Goal: Transaction & Acquisition: Book appointment/travel/reservation

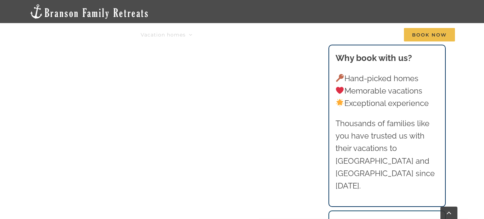
scroll to position [350, 0]
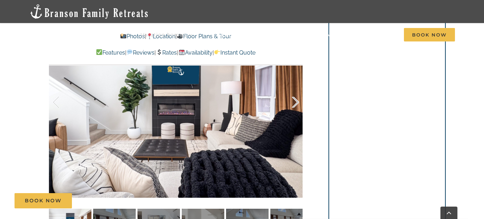
scroll to position [490, 0]
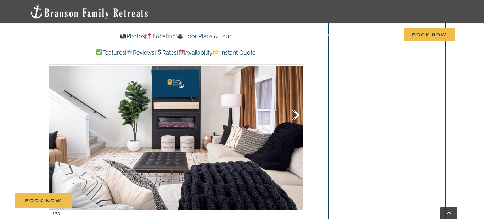
click at [294, 113] on div at bounding box center [288, 115] width 22 height 44
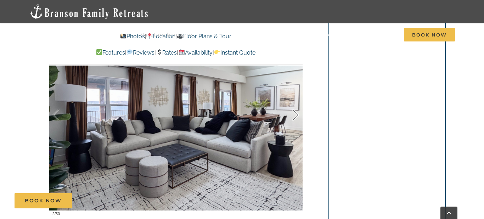
click at [294, 113] on div at bounding box center [288, 115] width 22 height 44
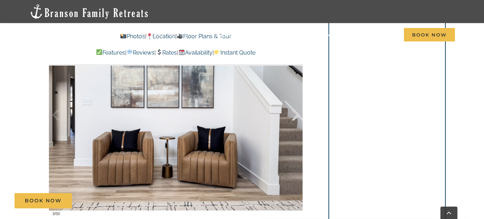
click at [294, 113] on div at bounding box center [288, 115] width 22 height 44
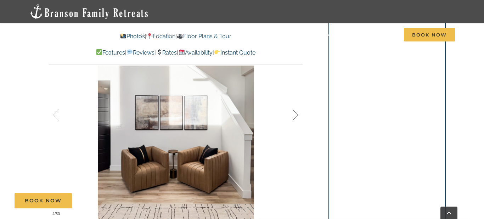
click at [294, 113] on div at bounding box center [288, 115] width 22 height 44
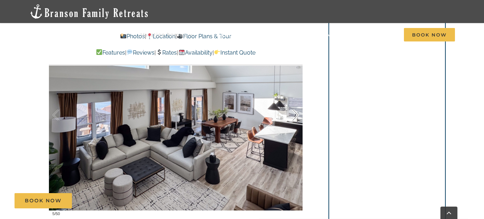
click at [294, 113] on div at bounding box center [288, 115] width 22 height 44
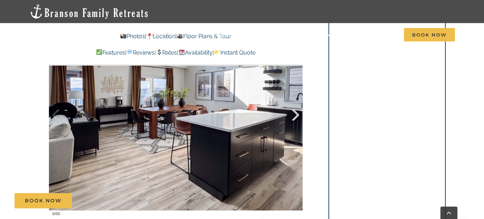
click at [294, 113] on div at bounding box center [288, 115] width 22 height 44
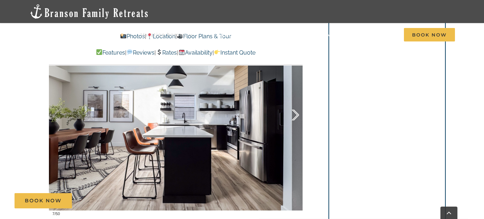
click at [294, 113] on div at bounding box center [288, 115] width 22 height 44
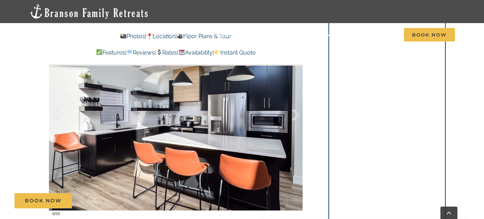
click at [294, 113] on div at bounding box center [288, 115] width 22 height 44
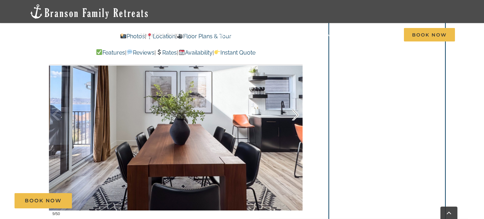
click at [294, 113] on div at bounding box center [288, 115] width 22 height 44
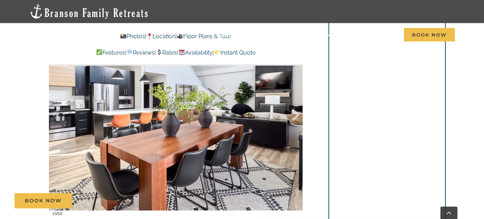
click at [294, 113] on div at bounding box center [288, 115] width 22 height 44
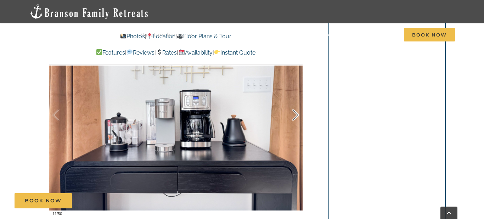
click at [294, 113] on div at bounding box center [288, 115] width 22 height 44
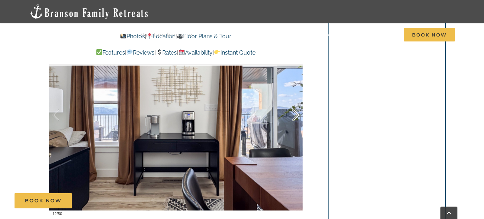
click at [294, 113] on div at bounding box center [288, 115] width 22 height 44
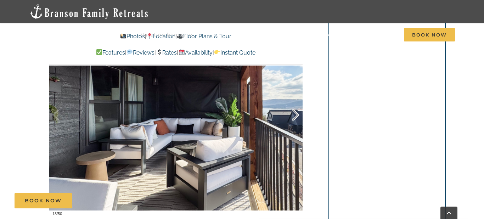
click at [294, 113] on div at bounding box center [288, 115] width 22 height 44
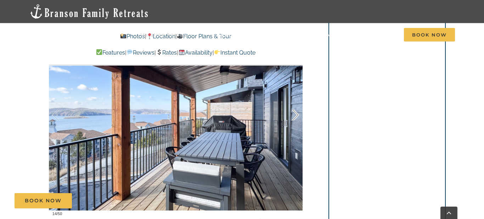
click at [294, 113] on div at bounding box center [288, 115] width 22 height 44
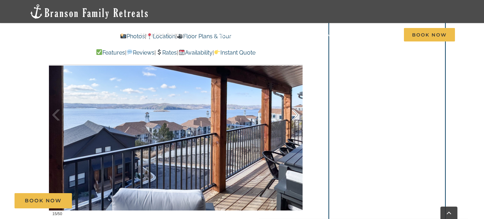
click at [294, 113] on div at bounding box center [288, 115] width 22 height 44
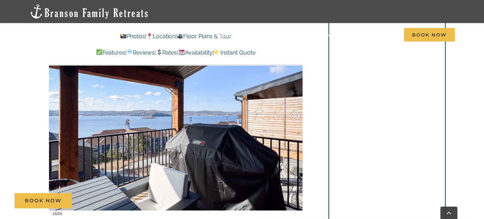
click at [294, 113] on div at bounding box center [288, 115] width 22 height 44
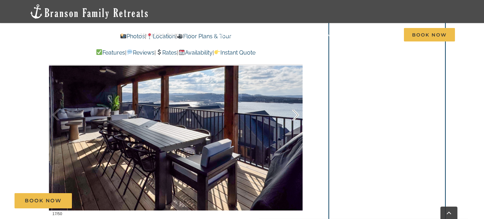
click at [294, 113] on div at bounding box center [288, 115] width 22 height 44
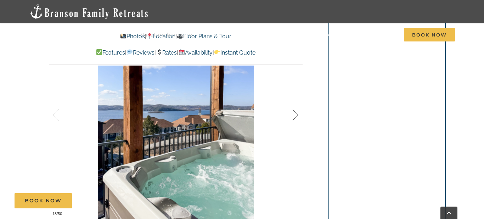
click at [294, 113] on div at bounding box center [288, 115] width 22 height 44
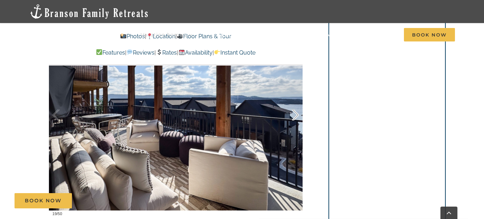
click at [294, 113] on div at bounding box center [288, 115] width 22 height 44
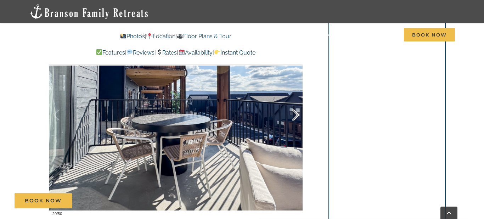
click at [294, 113] on div at bounding box center [288, 115] width 22 height 44
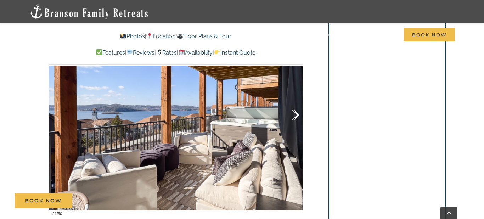
click at [294, 113] on div at bounding box center [288, 115] width 22 height 44
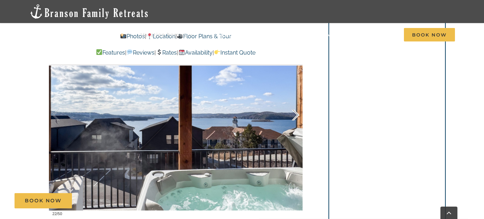
click at [294, 113] on div at bounding box center [288, 115] width 22 height 44
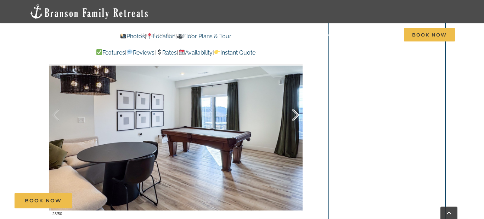
click at [294, 113] on div at bounding box center [288, 115] width 22 height 44
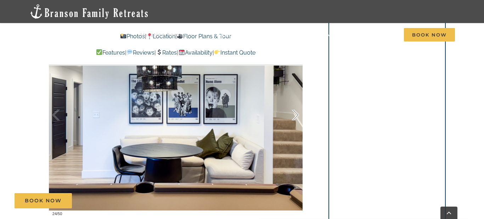
click at [294, 113] on div at bounding box center [288, 115] width 22 height 44
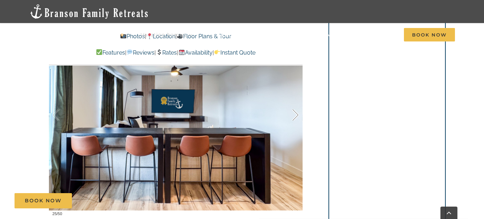
click at [294, 113] on div at bounding box center [288, 115] width 22 height 44
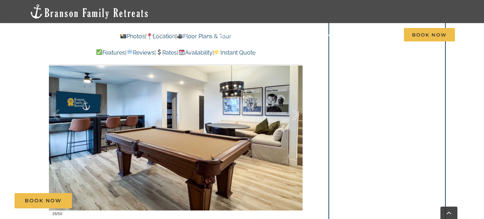
click at [294, 113] on div at bounding box center [288, 115] width 22 height 44
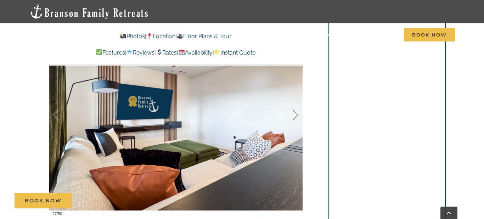
click at [294, 113] on div at bounding box center [288, 115] width 22 height 44
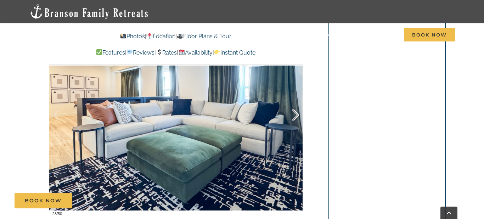
click at [294, 113] on div at bounding box center [288, 115] width 22 height 44
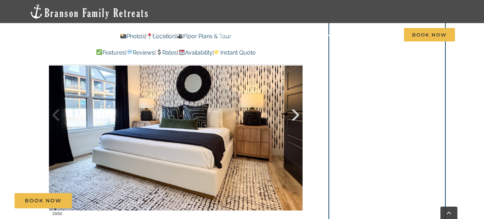
click at [294, 113] on div at bounding box center [288, 115] width 22 height 44
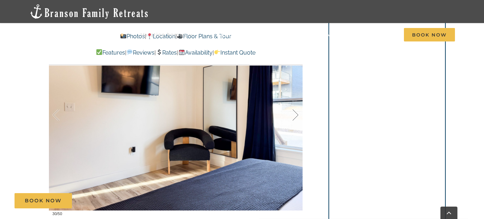
click at [294, 113] on div at bounding box center [288, 115] width 22 height 44
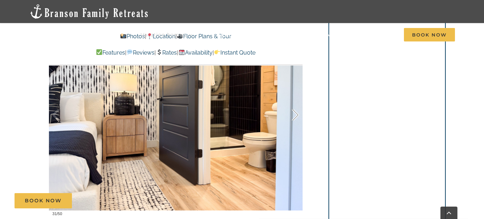
click at [294, 113] on div at bounding box center [288, 115] width 22 height 44
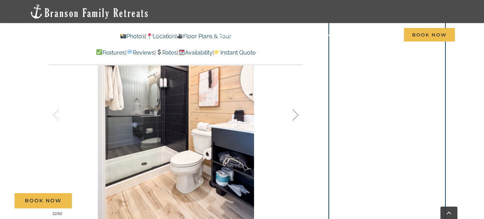
click at [294, 113] on div at bounding box center [288, 115] width 22 height 44
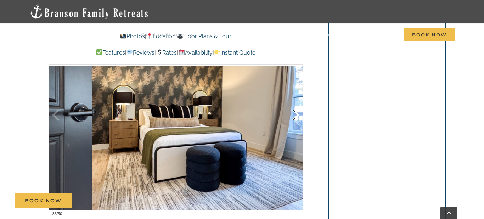
click at [294, 113] on div at bounding box center [288, 115] width 22 height 44
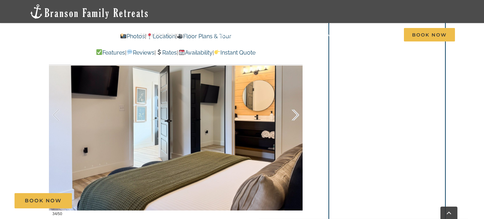
click at [294, 113] on div at bounding box center [288, 115] width 22 height 44
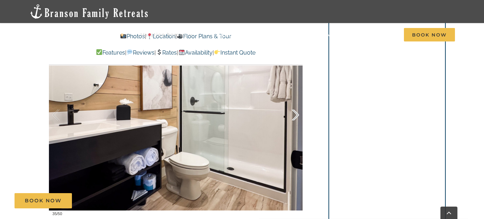
click at [294, 113] on div at bounding box center [288, 115] width 22 height 44
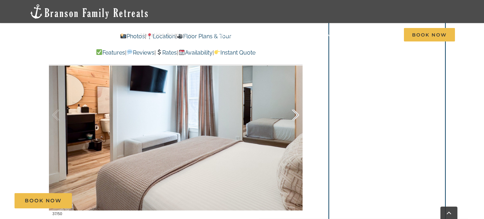
click at [294, 113] on div at bounding box center [288, 115] width 22 height 44
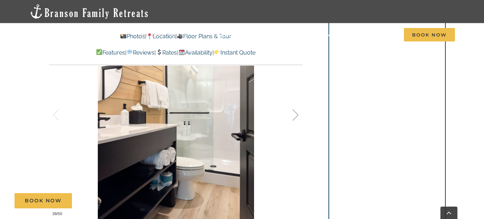
click at [294, 113] on div at bounding box center [288, 115] width 22 height 44
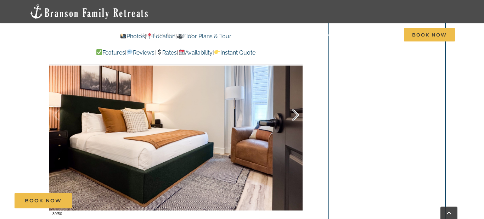
click at [294, 113] on div at bounding box center [288, 115] width 22 height 44
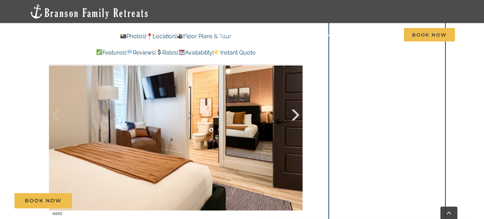
click at [294, 113] on div at bounding box center [288, 115] width 22 height 44
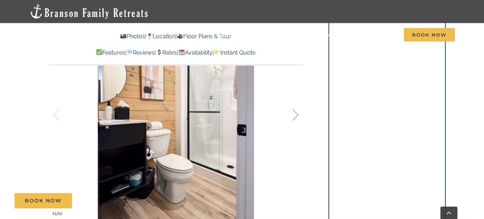
click at [294, 113] on div at bounding box center [288, 115] width 22 height 44
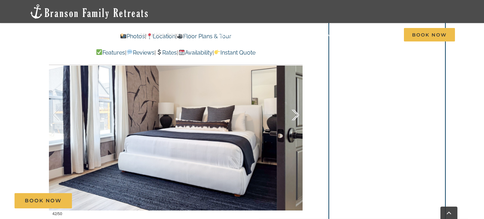
click at [294, 113] on div at bounding box center [288, 115] width 22 height 44
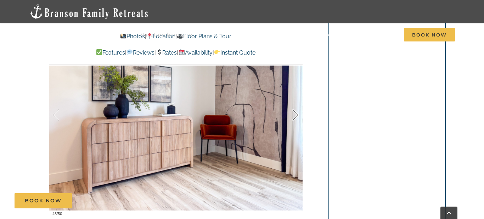
click at [294, 113] on div at bounding box center [288, 115] width 22 height 44
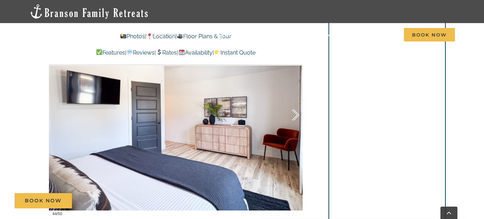
click at [294, 113] on div at bounding box center [288, 115] width 22 height 44
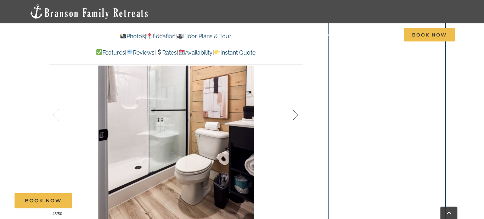
click at [294, 113] on div at bounding box center [288, 115] width 22 height 44
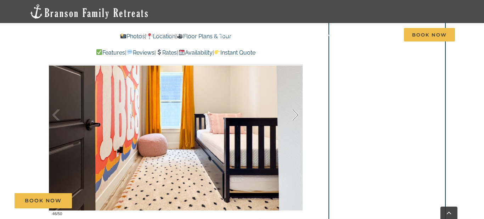
click at [294, 113] on div at bounding box center [288, 115] width 22 height 44
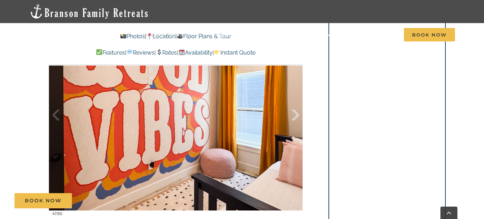
click at [294, 113] on div at bounding box center [288, 115] width 22 height 44
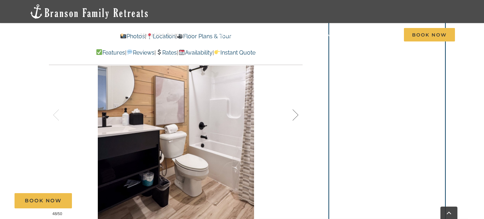
click at [294, 113] on div at bounding box center [288, 115] width 22 height 44
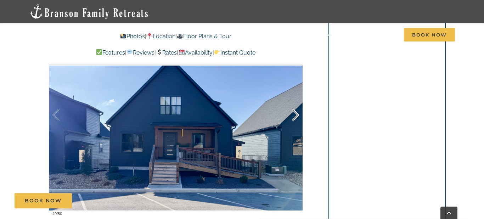
click at [294, 113] on div at bounding box center [288, 115] width 22 height 44
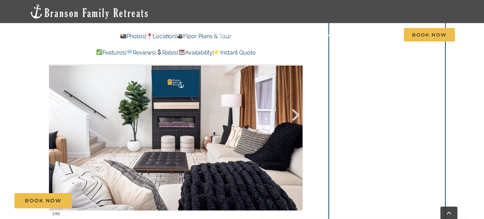
click at [294, 113] on div at bounding box center [288, 115] width 22 height 44
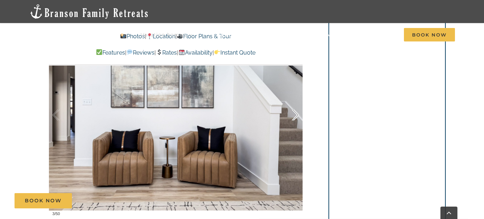
click at [294, 113] on div at bounding box center [288, 115] width 22 height 44
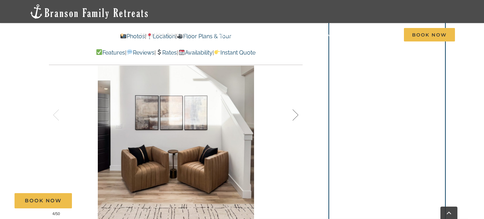
click at [294, 113] on div at bounding box center [288, 115] width 22 height 44
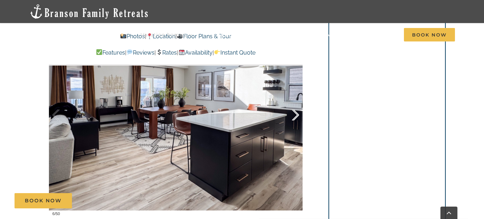
click at [294, 113] on div at bounding box center [288, 115] width 22 height 44
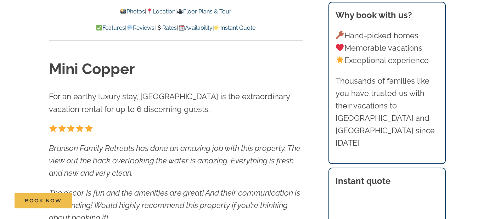
scroll to position [0, 0]
